Goal: Find specific page/section: Find specific page/section

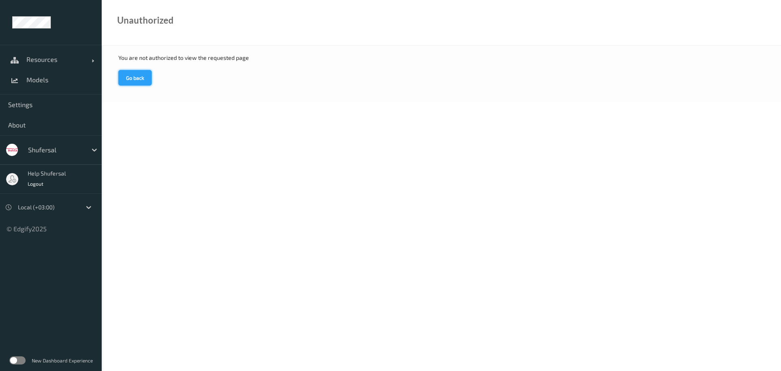
click at [132, 79] on button "Go back" at bounding box center [134, 77] width 33 height 15
click at [43, 66] on link "Resources" at bounding box center [51, 59] width 102 height 20
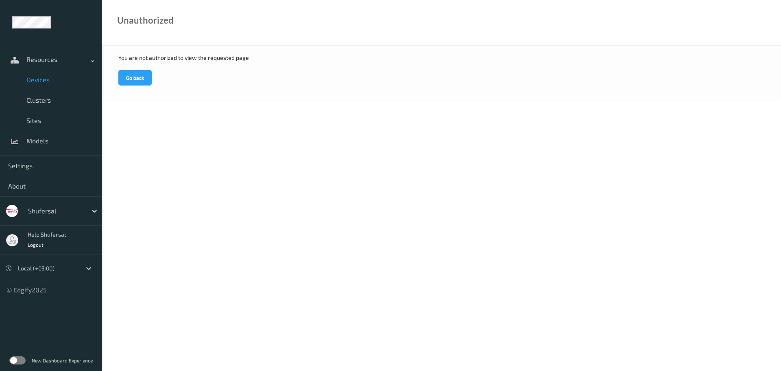
click at [44, 82] on span "Devices" at bounding box center [59, 80] width 67 height 8
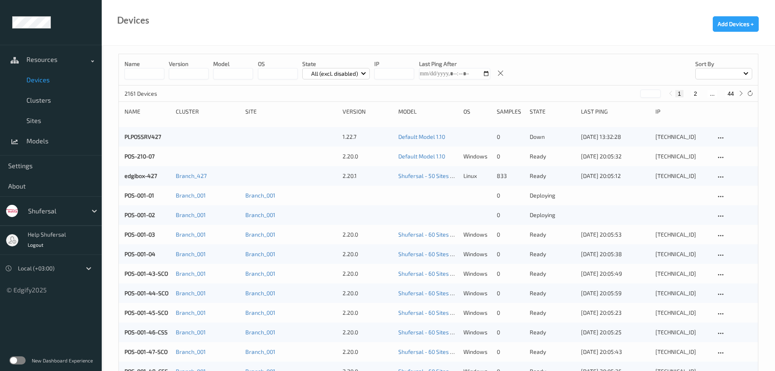
drag, startPoint x: 143, startPoint y: 71, endPoint x: 152, endPoint y: 76, distance: 9.8
click at [143, 71] on input at bounding box center [144, 73] width 40 height 11
type input "****"
click at [39, 244] on span "Logout" at bounding box center [36, 245] width 16 height 6
